Goal: Task Accomplishment & Management: Manage account settings

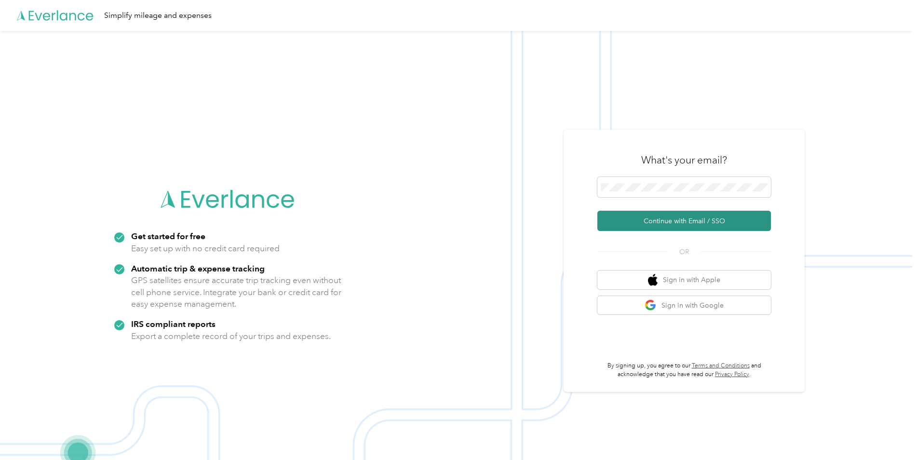
click at [659, 221] on button "Continue with Email / SSO" at bounding box center [684, 221] width 174 height 20
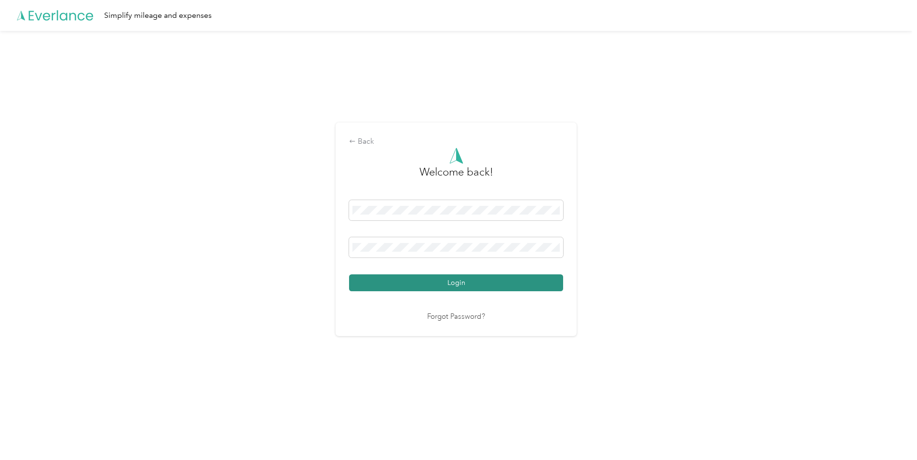
click at [464, 281] on button "Login" at bounding box center [456, 282] width 214 height 17
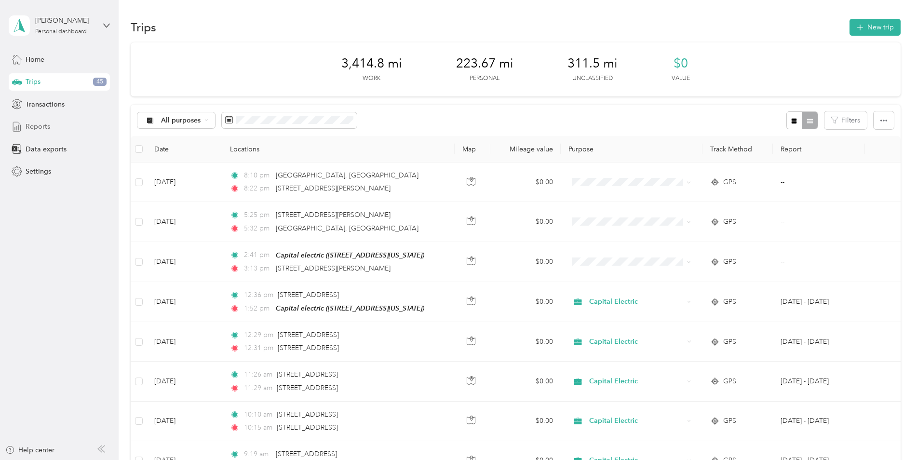
click at [40, 126] on span "Reports" at bounding box center [38, 127] width 25 height 10
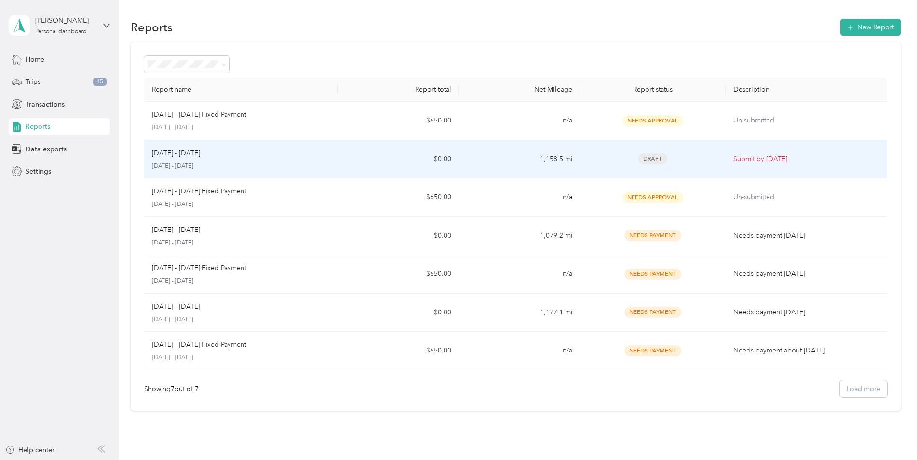
click at [653, 157] on span "Draft" at bounding box center [652, 158] width 29 height 11
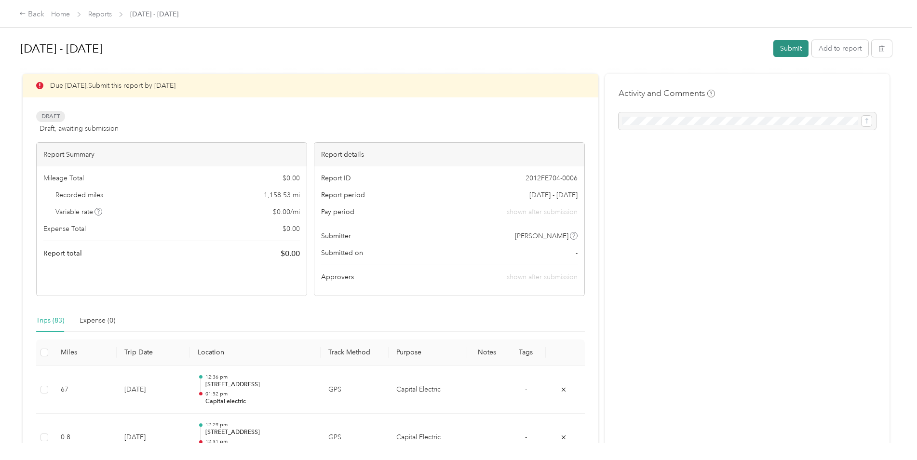
click at [787, 49] on button "Submit" at bounding box center [790, 48] width 35 height 17
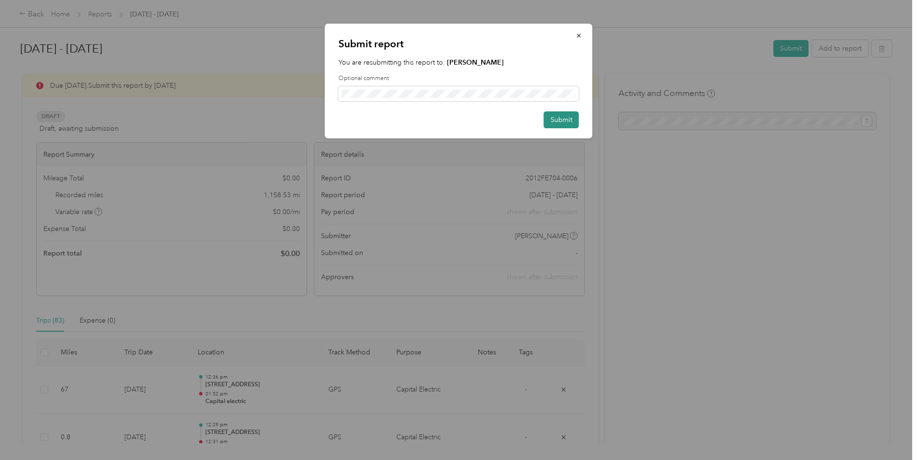
click at [562, 122] on button "Submit" at bounding box center [561, 119] width 35 height 17
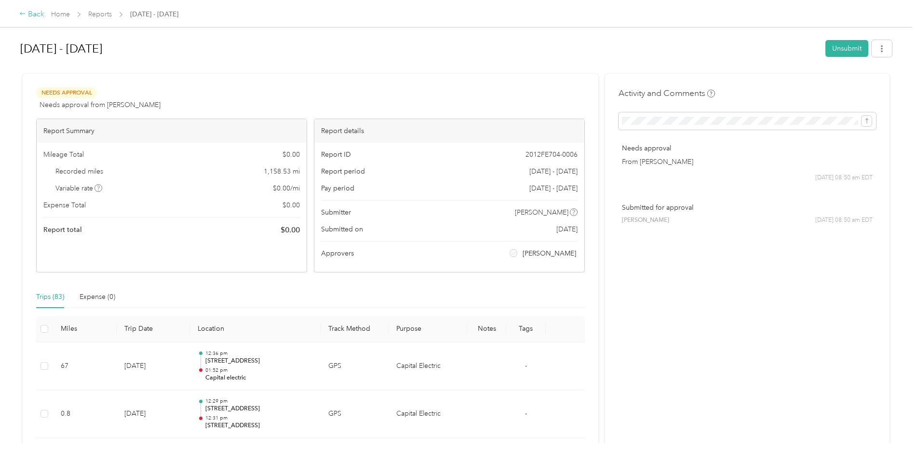
click at [30, 14] on div "Back" at bounding box center [31, 15] width 25 height 12
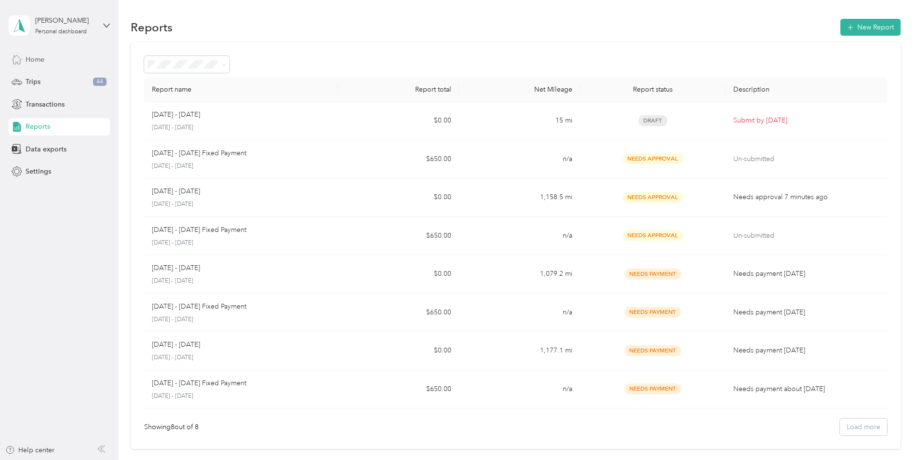
click at [38, 58] on span "Home" at bounding box center [35, 59] width 19 height 10
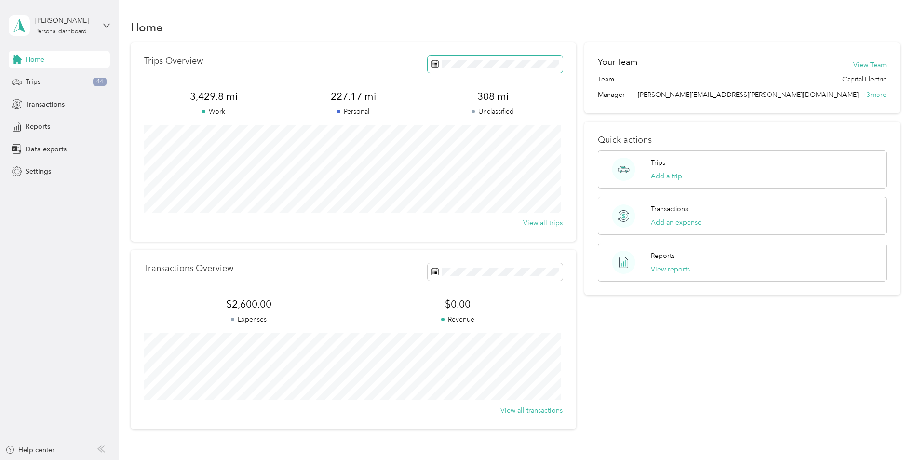
click at [475, 70] on span at bounding box center [495, 64] width 135 height 17
click at [498, 69] on span at bounding box center [495, 64] width 135 height 17
click at [451, 152] on div "1" at bounding box center [452, 153] width 13 height 12
click at [464, 213] on div "30" at bounding box center [464, 214] width 13 height 12
